Goal: Navigation & Orientation: Find specific page/section

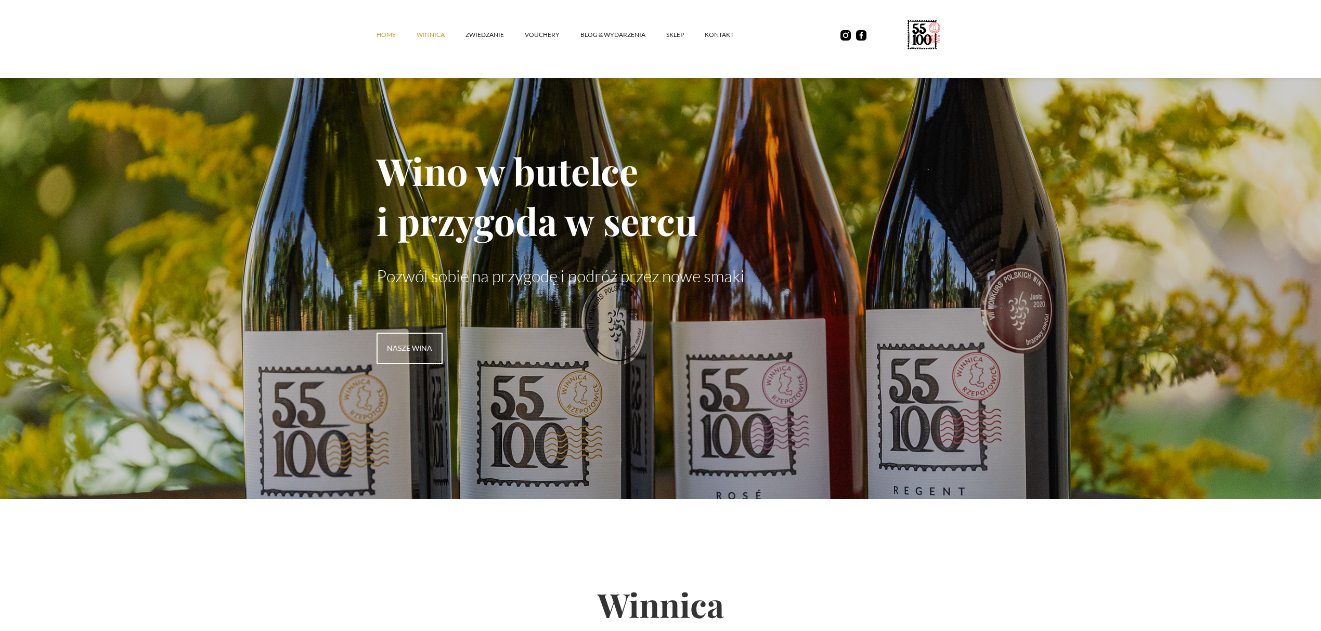
click at [437, 38] on link "winnica" at bounding box center [440, 34] width 49 height 31
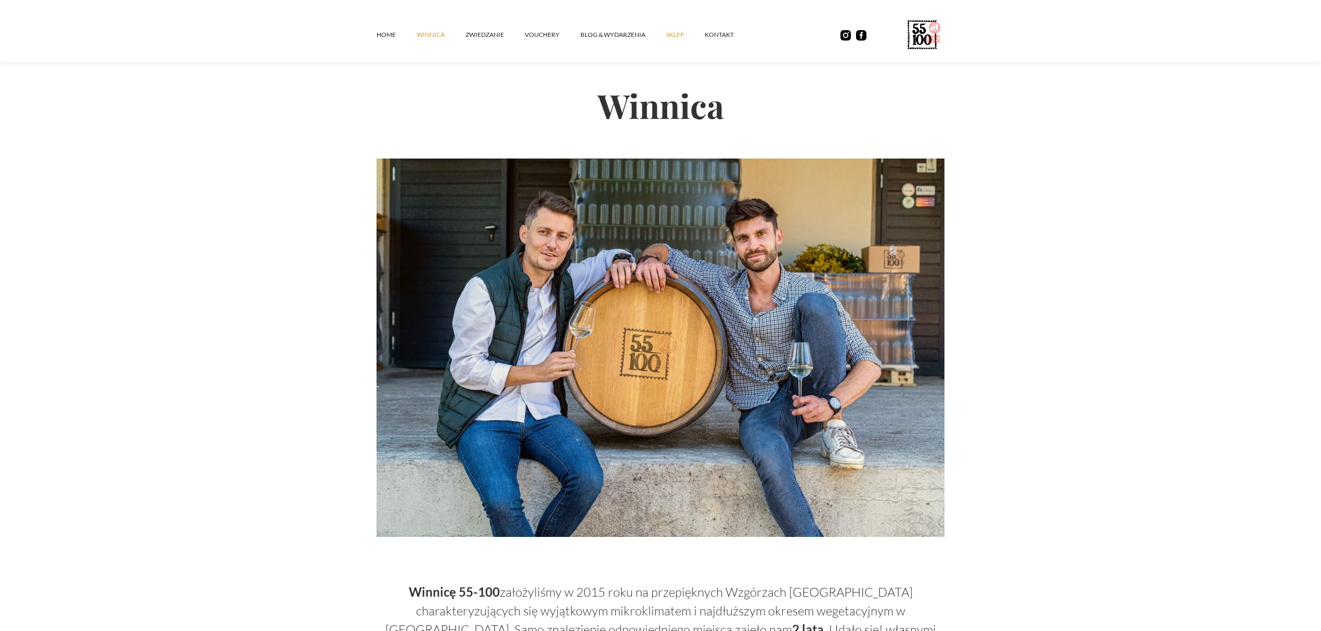
click at [670, 27] on link "SKLEP" at bounding box center [685, 34] width 38 height 31
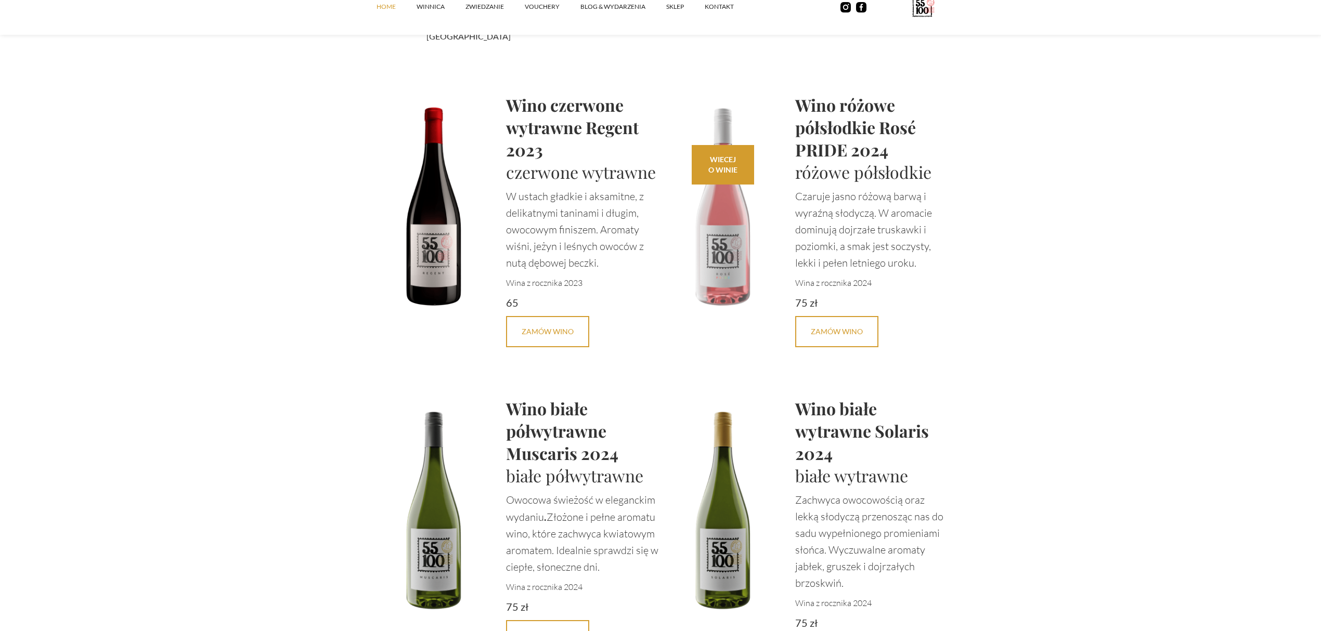
scroll to position [2218, 0]
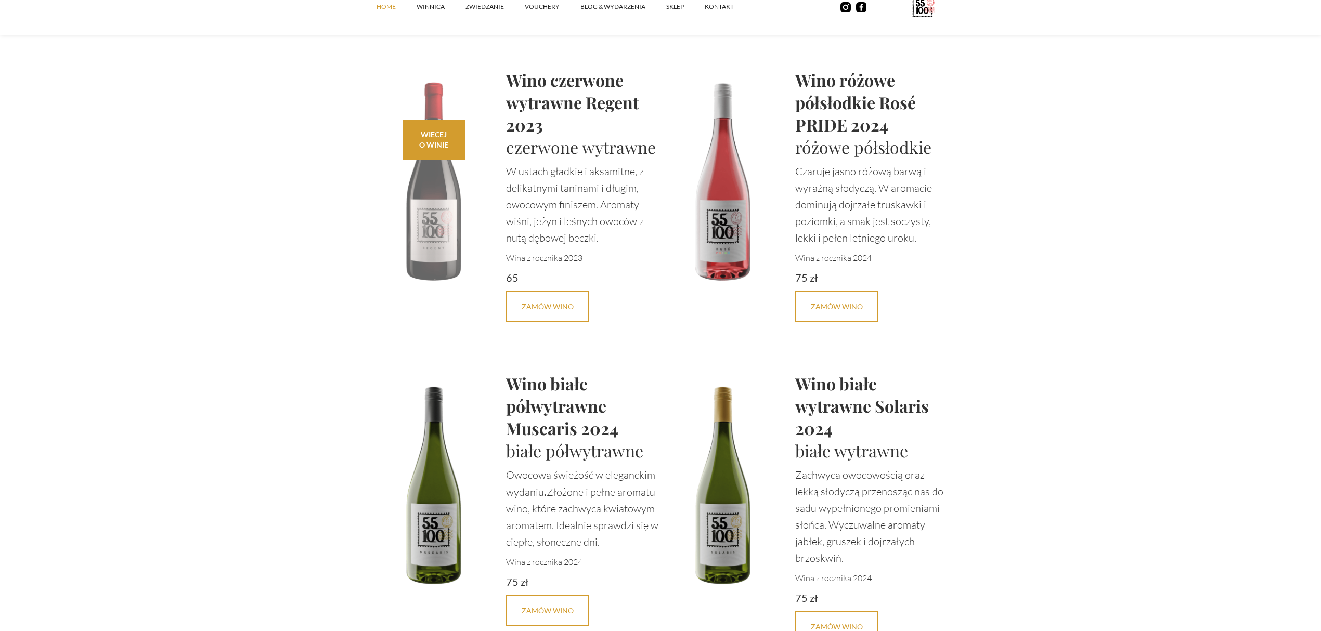
click at [423, 227] on img at bounding box center [433, 180] width 125 height 222
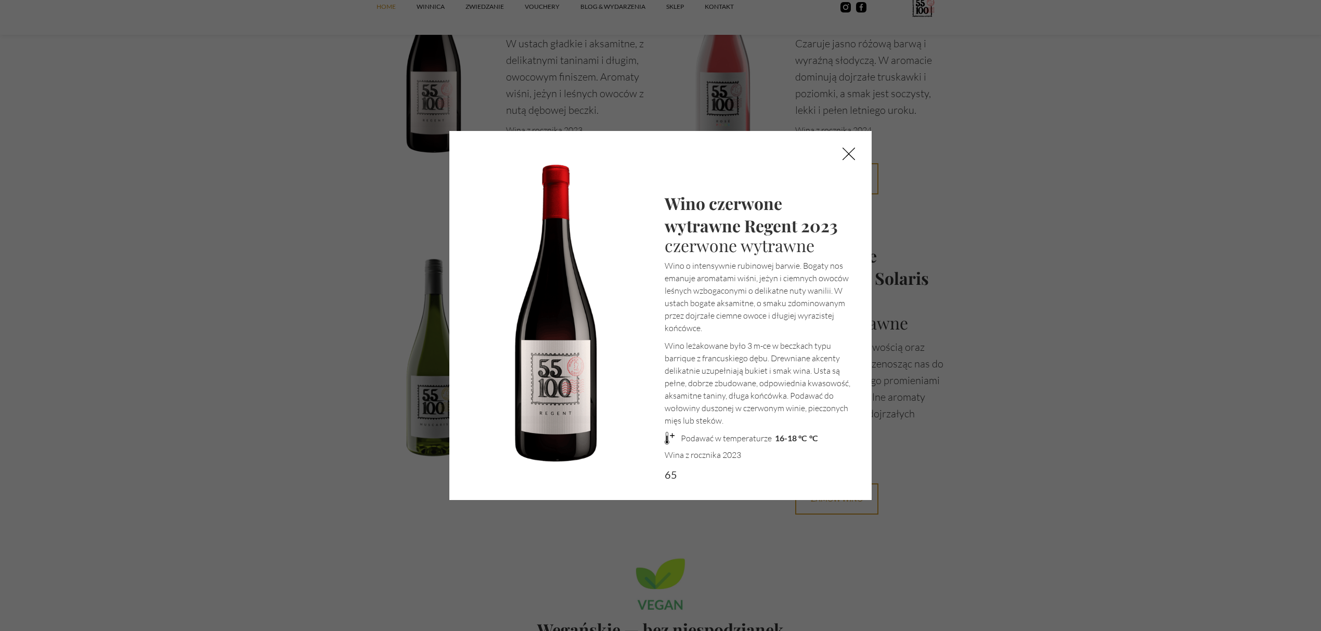
scroll to position [2357, 0]
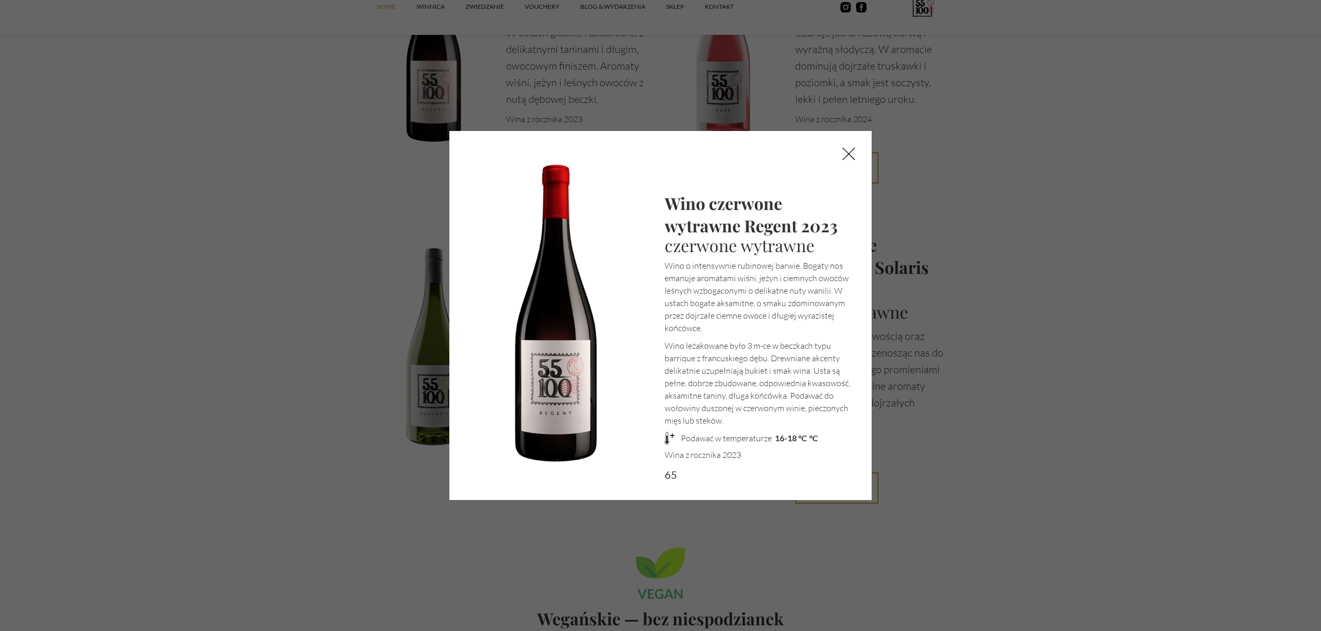
click at [843, 152] on img at bounding box center [849, 154] width 46 height 46
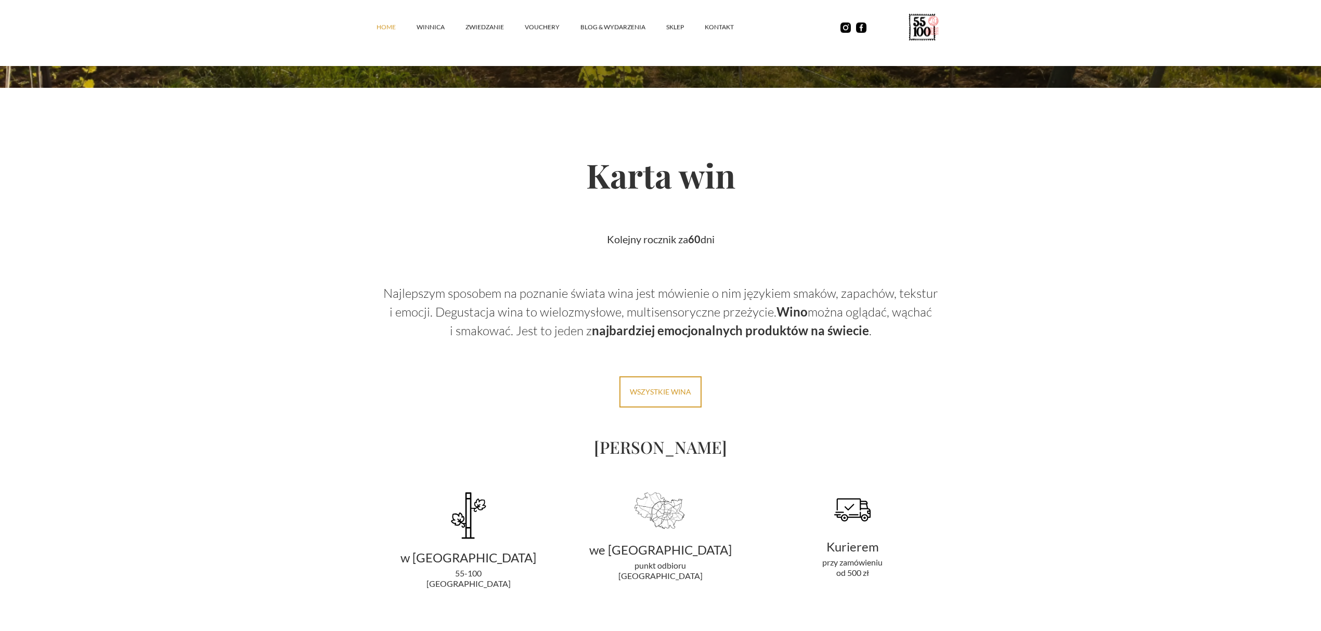
scroll to position [0, 0]
